Goal: Task Accomplishment & Management: Manage account settings

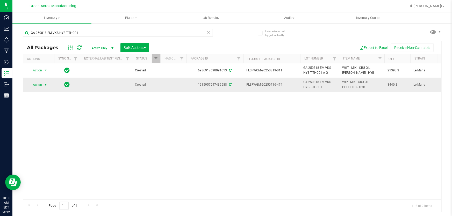
click at [38, 82] on span "Action" at bounding box center [35, 84] width 14 height 7
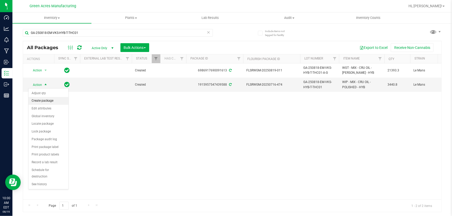
click at [50, 101] on li "Create package" at bounding box center [49, 101] width 40 height 8
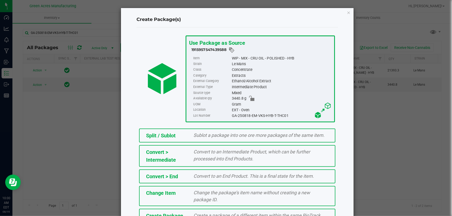
scroll to position [36, 0]
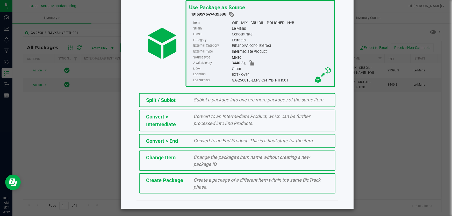
click at [185, 184] on div "Create Package Create a package of a different item within the same BioTrack ph…" at bounding box center [237, 184] width 196 height 20
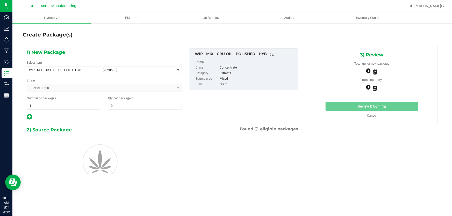
type input "0.0000"
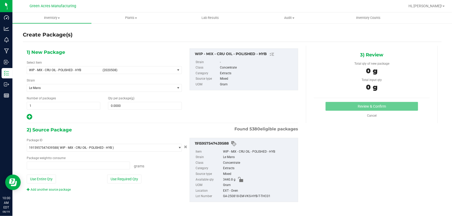
type input "0.0000 g"
click at [72, 68] on span "WIP - MIX - CRU OIL - POLISHED - HYB" at bounding box center [64, 70] width 71 height 4
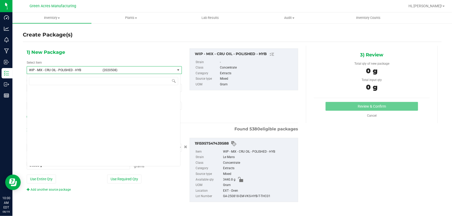
scroll to position [143420, 0]
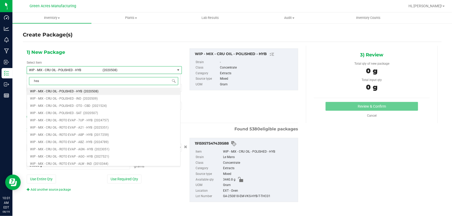
type input "heav"
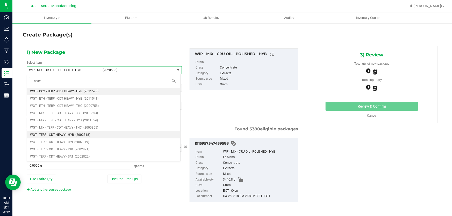
click at [93, 134] on li "WGT - TERP - CDT HEAVY - HYB (2002818)" at bounding box center [103, 134] width 153 height 7
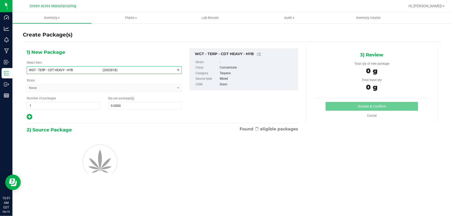
type input "0.0000"
click at [137, 107] on span at bounding box center [145, 106] width 74 height 8
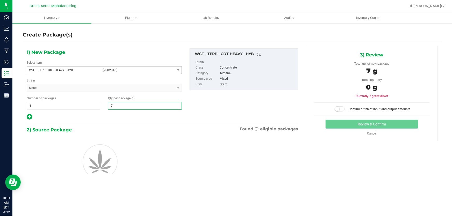
type input "73"
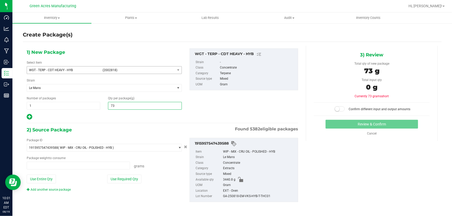
type input "0.0000 g"
type input "737.5"
type input "737.5000"
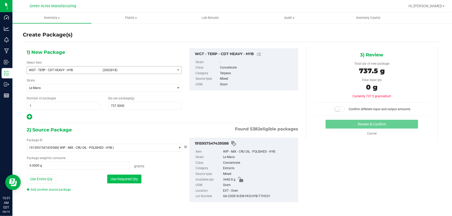
click at [140, 177] on button "Use Required Qty" at bounding box center [124, 179] width 34 height 9
type input "737.5000 g"
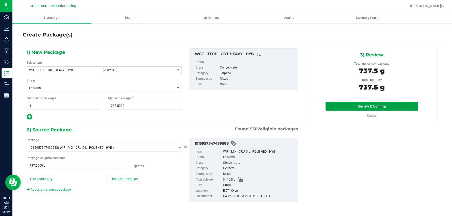
click at [347, 106] on button "Review & Confirm" at bounding box center [372, 106] width 93 height 9
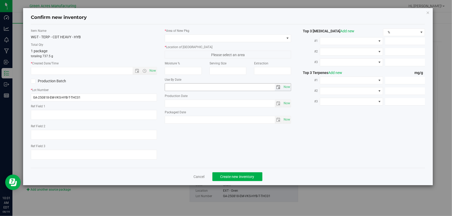
type textarea "EXT"
click at [155, 73] on span "Now" at bounding box center [153, 71] width 9 height 8
type input "[DATE] 10:01 AM"
click at [114, 99] on input "GA-250818-EM-VKS-HYB-T-THC01" at bounding box center [94, 98] width 126 height 8
click at [70, 97] on input "GA-250818-EM-VKS-HYB-T-THC01-HT" at bounding box center [94, 98] width 126 height 8
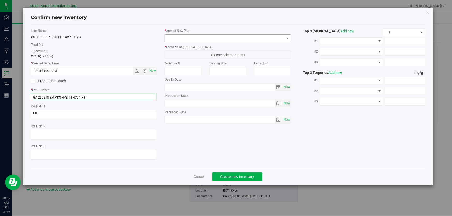
type input "GA-250818-EM-VKS-HYB-T-THC01-HT"
click at [181, 40] on span at bounding box center [224, 38] width 119 height 7
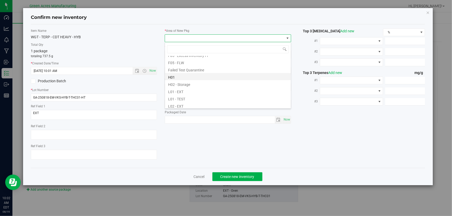
scroll to position [94, 0]
click at [193, 80] on li "L03 - EXT" at bounding box center [228, 81] width 126 height 7
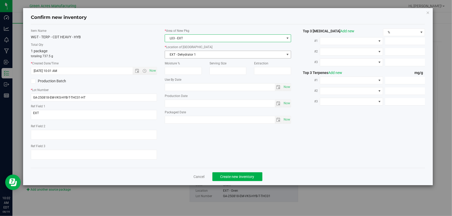
click at [193, 51] on span "EXT - Dehydrator 1" at bounding box center [224, 54] width 119 height 7
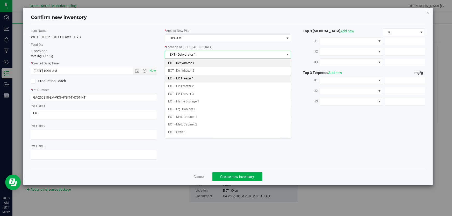
click at [205, 80] on li "EXT - EP. Freezer 1" at bounding box center [228, 79] width 126 height 8
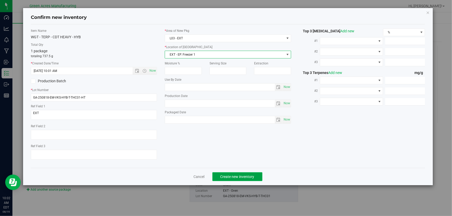
click at [239, 177] on span "Create new inventory" at bounding box center [238, 177] width 34 height 4
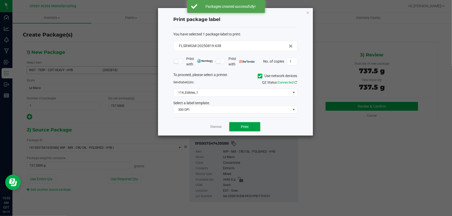
click at [240, 126] on button "Print" at bounding box center [244, 126] width 31 height 9
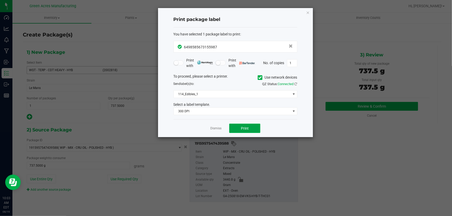
click at [255, 129] on button "Print" at bounding box center [244, 128] width 31 height 9
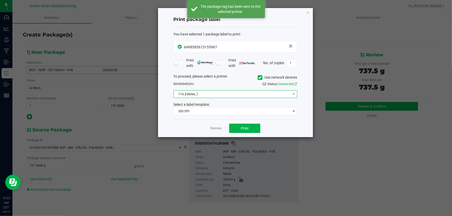
click at [242, 96] on span "114_Edibles_1" at bounding box center [232, 94] width 117 height 7
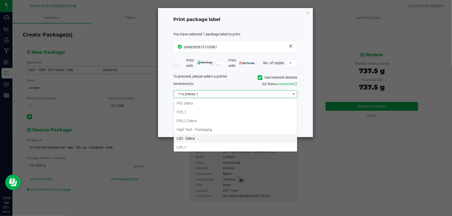
scroll to position [165, 0]
click at [238, 140] on li "L04 - Extractions" at bounding box center [235, 141] width 123 height 9
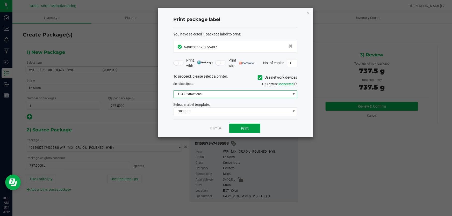
click at [258, 130] on button "Print" at bounding box center [244, 128] width 31 height 9
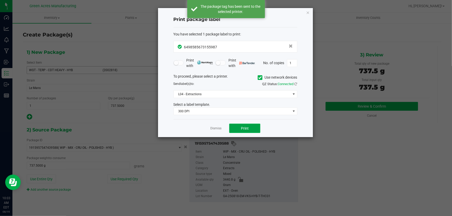
click at [258, 130] on button "Print" at bounding box center [244, 128] width 31 height 9
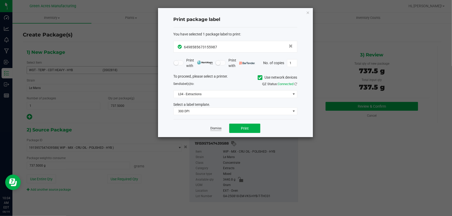
click at [213, 126] on link "Dismiss" at bounding box center [215, 128] width 11 height 4
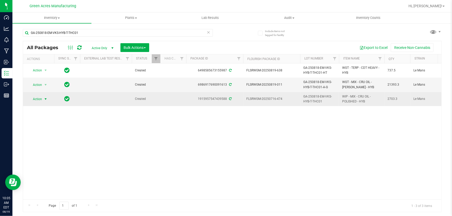
click at [43, 99] on span "select" at bounding box center [46, 99] width 6 height 7
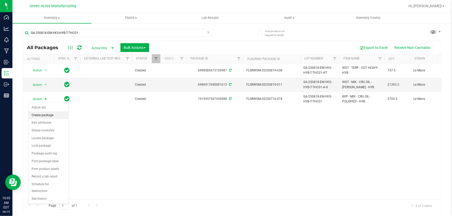
click at [53, 115] on li "Create package" at bounding box center [49, 116] width 40 height 8
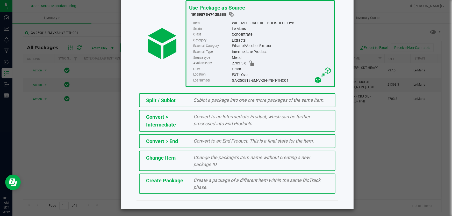
scroll to position [36, 0]
click at [178, 179] on span "Create Package" at bounding box center [164, 181] width 37 height 6
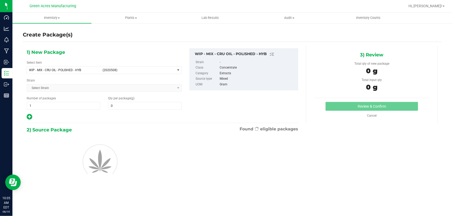
type input "0.0000"
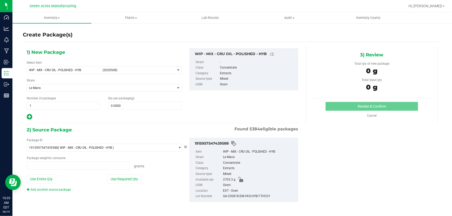
type input "0.0000 g"
click at [78, 70] on span "WIP - MIX - CRU OIL - POLISHED - HYB" at bounding box center [64, 70] width 71 height 4
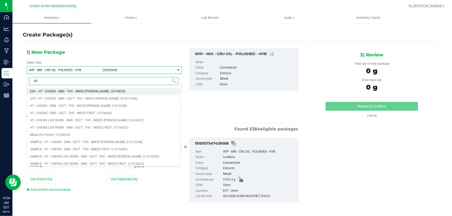
type input "M"
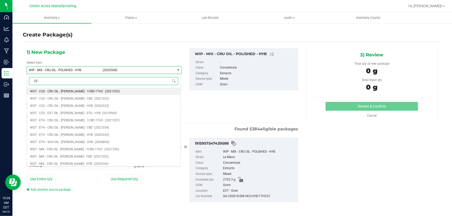
type input "D"
type input "MIX - CRU"
click at [74, 106] on span "WGT - MIX - CRU OIL - [PERSON_NAME] - HYB" at bounding box center [61, 106] width 62 height 4
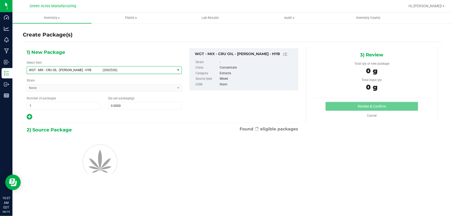
type input "0.0000"
click at [132, 105] on span at bounding box center [145, 106] width 74 height 8
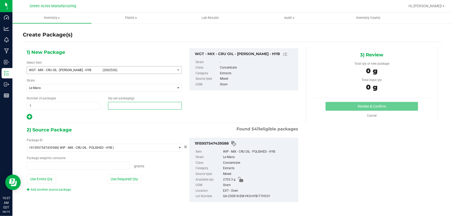
type input "0.0000 g"
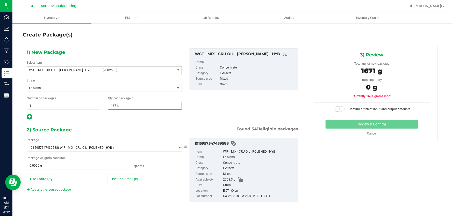
type input "1671.0"
type input "1,671.0000"
click at [56, 178] on button "Use Entire Qty" at bounding box center [41, 179] width 29 height 9
type input "2703.3000 g"
click at [335, 110] on small at bounding box center [337, 109] width 5 height 5
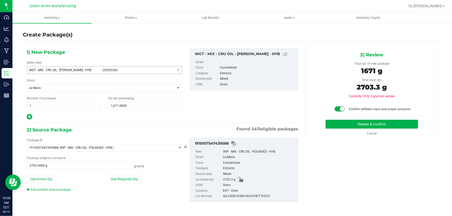
click at [342, 118] on div "3) Review Total qty of new package 1671 g Total input qty 2703.3 g Currently 10…" at bounding box center [372, 93] width 132 height 95
click at [336, 123] on button "Review & Confirm" at bounding box center [372, 124] width 93 height 9
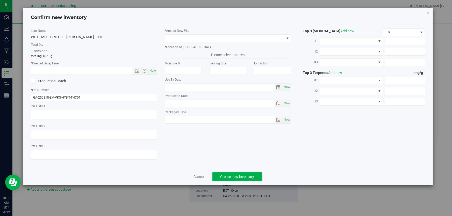
type textarea "EXT"
click at [153, 72] on span "Now" at bounding box center [153, 71] width 9 height 8
type input "[DATE] 10:08 AM"
click at [189, 42] on div "* Area of [GEOGRAPHIC_DATA] * Location of [GEOGRAPHIC_DATA] Please select an ar…" at bounding box center [228, 78] width 134 height 98
click at [200, 42] on span at bounding box center [228, 38] width 126 height 8
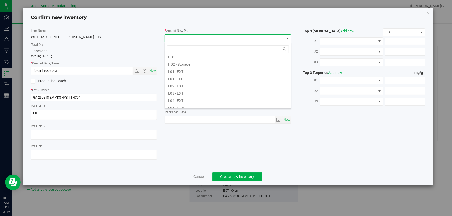
scroll to position [94, 0]
click at [194, 89] on li "L04 - EXT" at bounding box center [228, 88] width 126 height 7
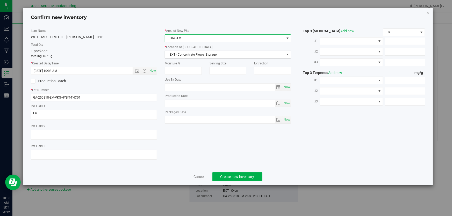
click at [195, 51] on span "EXT - Concentrate Flower Storage" at bounding box center [224, 54] width 119 height 7
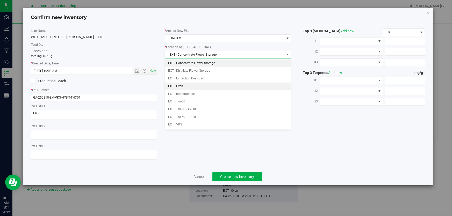
click at [200, 83] on li "EXT - Oven" at bounding box center [228, 87] width 126 height 8
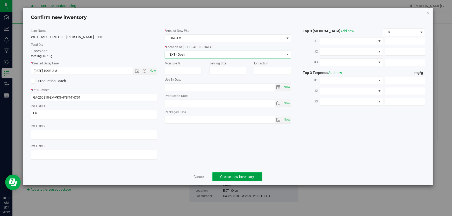
click at [219, 174] on button "Create new inventory" at bounding box center [238, 177] width 50 height 9
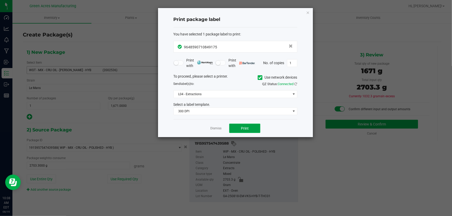
click at [237, 127] on button "Print" at bounding box center [244, 128] width 31 height 9
click at [218, 131] on link "Dismiss" at bounding box center [215, 128] width 11 height 4
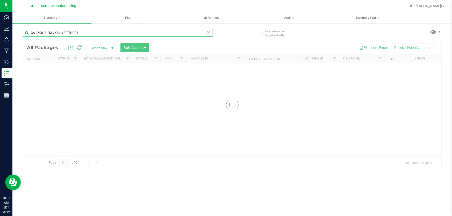
click at [97, 34] on input "GA-250818-EM-VKS-HYB-T-THC01" at bounding box center [118, 33] width 190 height 8
type input "6986917690091613"
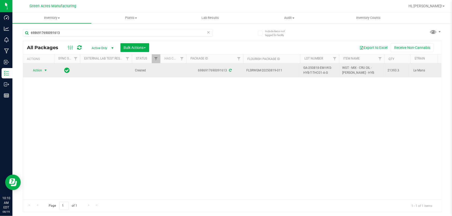
click at [44, 70] on span "select" at bounding box center [46, 70] width 4 height 4
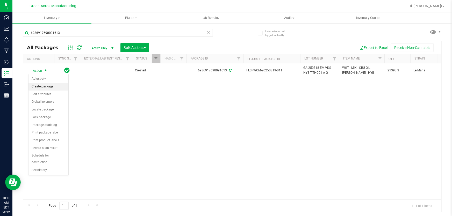
click at [57, 86] on li "Create package" at bounding box center [49, 87] width 40 height 8
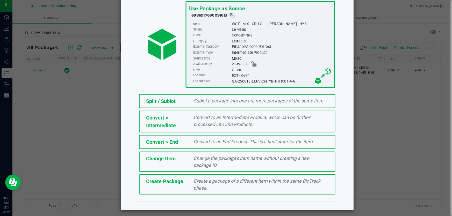
scroll to position [36, 0]
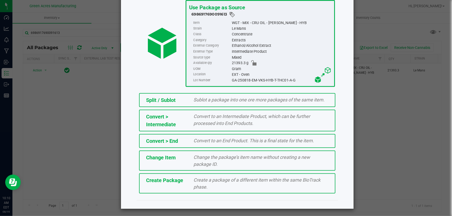
click at [181, 188] on div "Create Package Create a package of a different item within the same BioTrack ph…" at bounding box center [237, 184] width 196 height 20
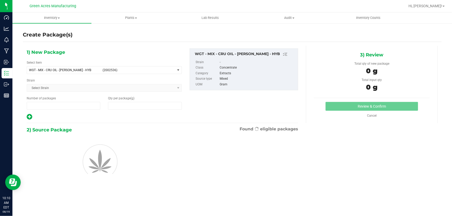
type input "1"
type input "0.0000"
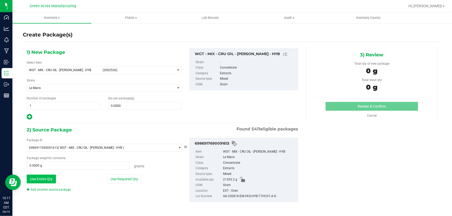
click at [39, 179] on button "Use Entire Qty" at bounding box center [41, 179] width 29 height 9
type input "21393.3000 g"
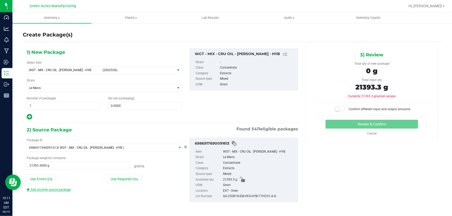
click at [42, 189] on link "Add another source package" at bounding box center [49, 190] width 44 height 4
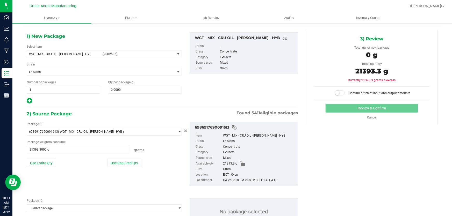
scroll to position [23, 0]
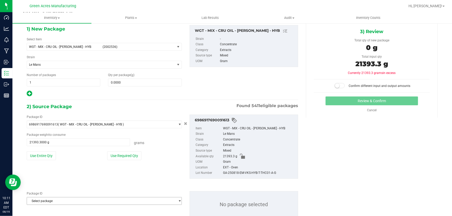
click at [47, 202] on span "Select package" at bounding box center [101, 201] width 148 height 7
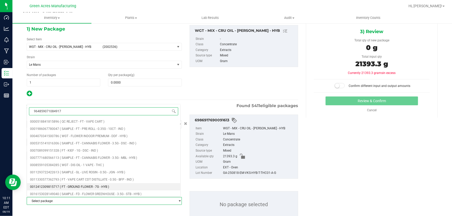
type input "9648590710849175"
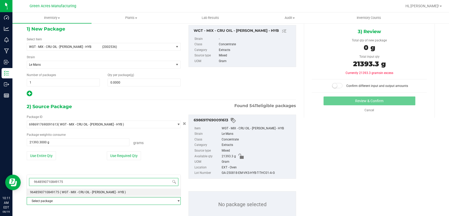
click at [86, 196] on div "9648590710849175 Select package 9648590710849175 ( WGT - MIX - CRU OIL - [PERSO…" at bounding box center [104, 186] width 154 height 22
click at [87, 192] on span "( WGT - MIX - CRU OIL - [PERSON_NAME] - HYB )" at bounding box center [93, 193] width 66 height 4
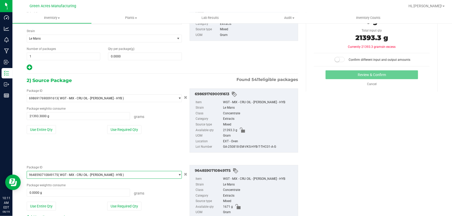
scroll to position [71, 0]
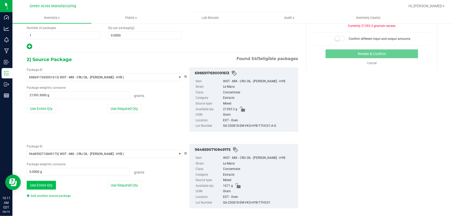
click at [48, 187] on button "Use Entire Qty" at bounding box center [41, 185] width 29 height 9
type input "1671.0000 g"
drag, startPoint x: 277, startPoint y: 127, endPoint x: 222, endPoint y: 128, distance: 55.0
click at [223, 128] on div "GA-250818-EM-VKS-HYB-T-THC01-A-G" at bounding box center [259, 126] width 72 height 6
copy div "GA-250818-EM-VKS-HYB-T-THC01-A-G"
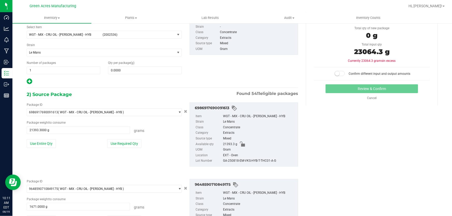
scroll to position [0, 0]
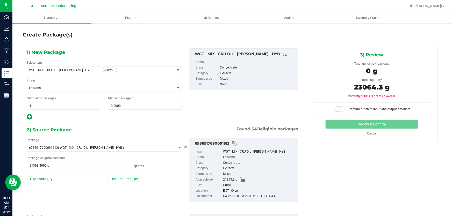
click at [136, 101] on div "Qty per package (g) 0.0000 0" at bounding box center [144, 103] width 81 height 14
click at [137, 104] on span at bounding box center [145, 106] width 74 height 8
type input "23064.3"
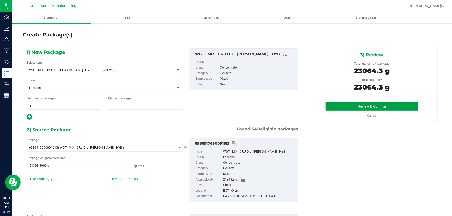
type input "23,064.3000"
click at [371, 104] on button "Review & Confirm" at bounding box center [372, 106] width 93 height 9
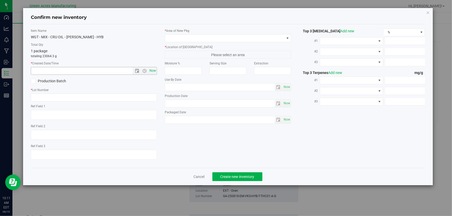
click at [153, 72] on span "Now" at bounding box center [153, 71] width 9 height 8
type input "[DATE] 10:11 AM"
click at [125, 96] on input "text" at bounding box center [94, 98] width 126 height 8
paste input "GA-250819-EM-VKS-HYB-D-THC01"
type input "GA-250819-EM-VKS-HYB-D-THC01"
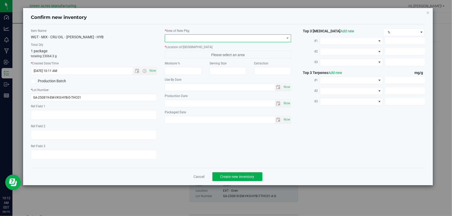
click at [192, 40] on span at bounding box center [224, 38] width 119 height 7
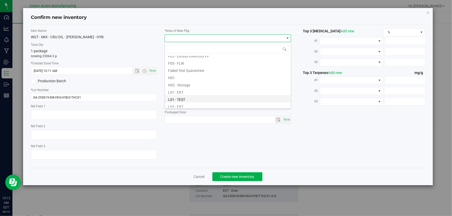
scroll to position [71, 0]
click at [189, 104] on li "L03 - EXT" at bounding box center [228, 105] width 126 height 7
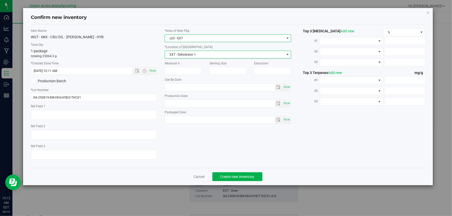
click at [204, 36] on span "L03 - EXT" at bounding box center [224, 38] width 119 height 7
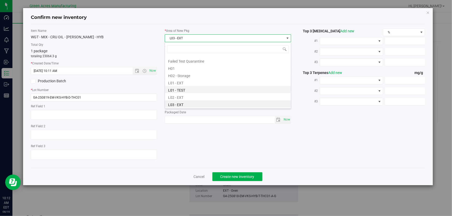
scroll to position [95, 0]
click at [187, 89] on li "L04 - EXT" at bounding box center [228, 87] width 126 height 7
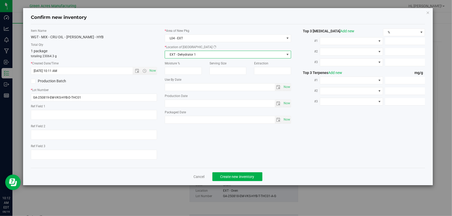
click at [192, 54] on span "EXT - Dehydrator 1" at bounding box center [224, 54] width 119 height 7
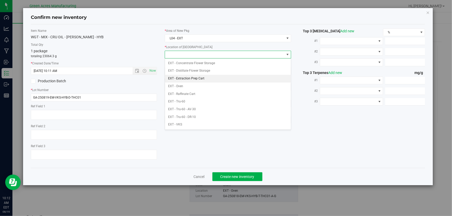
click at [196, 82] on li "EXT - Extraction Prep Cart" at bounding box center [228, 79] width 126 height 8
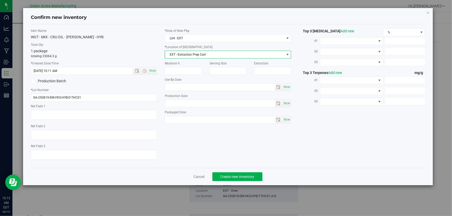
click at [194, 56] on span "EXT - Extraction Prep Cart" at bounding box center [224, 54] width 119 height 7
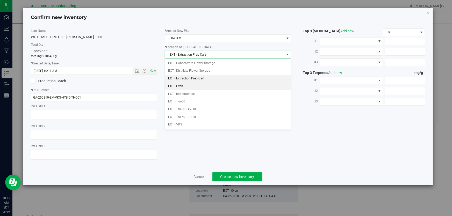
click at [191, 85] on li "EXT - Oven" at bounding box center [228, 87] width 126 height 8
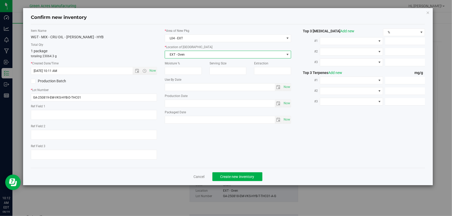
click at [236, 181] on div "Cancel Create new inventory" at bounding box center [228, 176] width 395 height 17
click at [236, 179] on button "Create new inventory" at bounding box center [238, 177] width 50 height 9
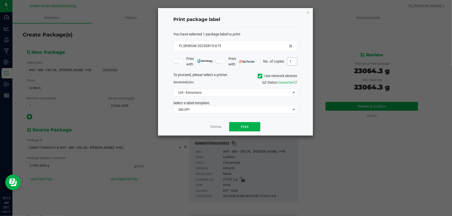
click at [293, 60] on input "1" at bounding box center [292, 61] width 10 height 7
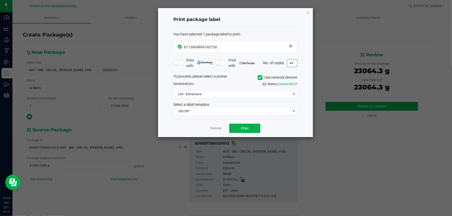
type input "6"
type input "4"
click at [254, 128] on button "Print" at bounding box center [244, 128] width 31 height 9
